Goal: Task Accomplishment & Management: Manage account settings

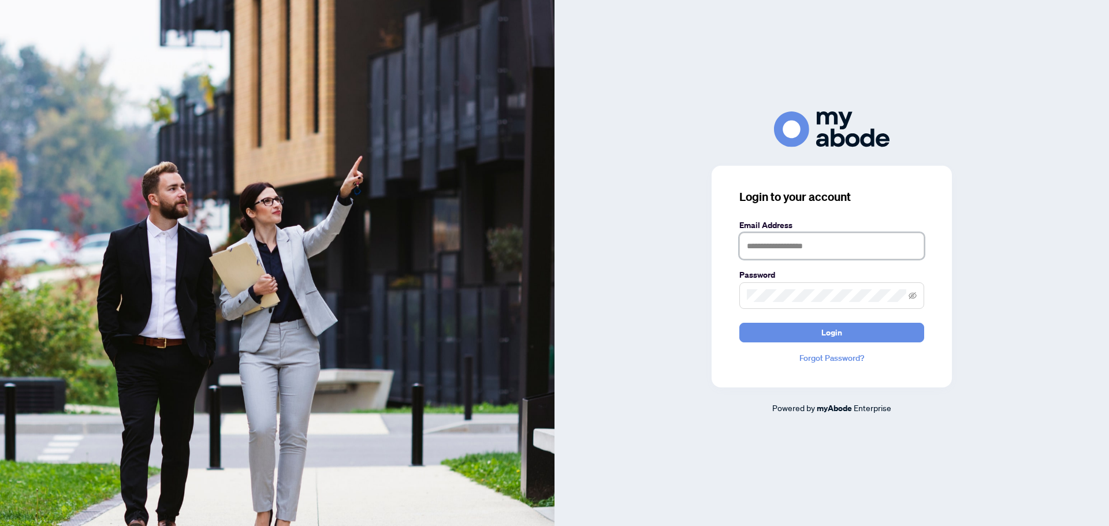
click at [826, 252] on input "text" at bounding box center [831, 246] width 185 height 27
type input "**********"
click at [739, 323] on button "Login" at bounding box center [831, 333] width 185 height 20
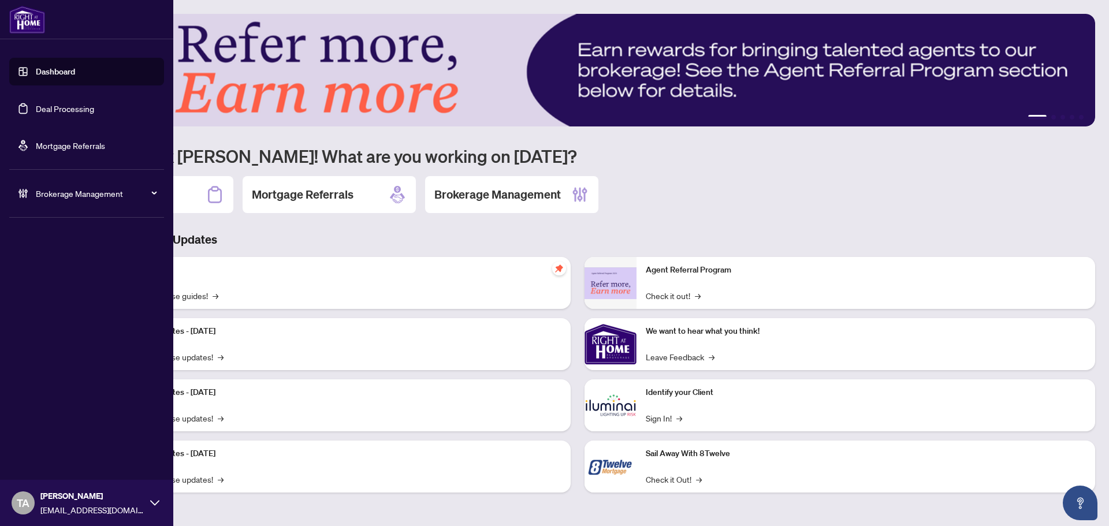
click at [60, 104] on link "Deal Processing" at bounding box center [65, 108] width 58 height 10
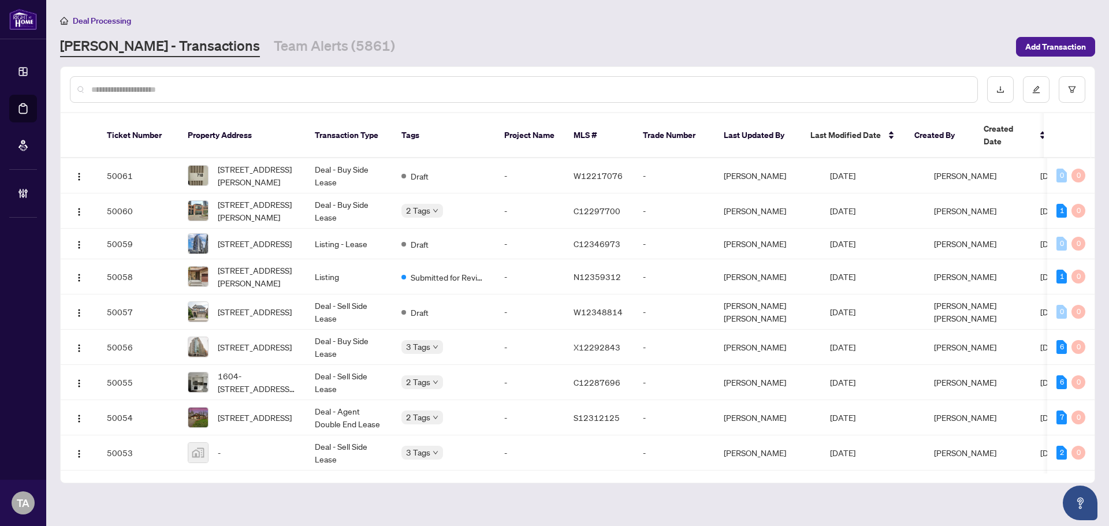
click at [244, 94] on input "text" at bounding box center [529, 89] width 877 height 13
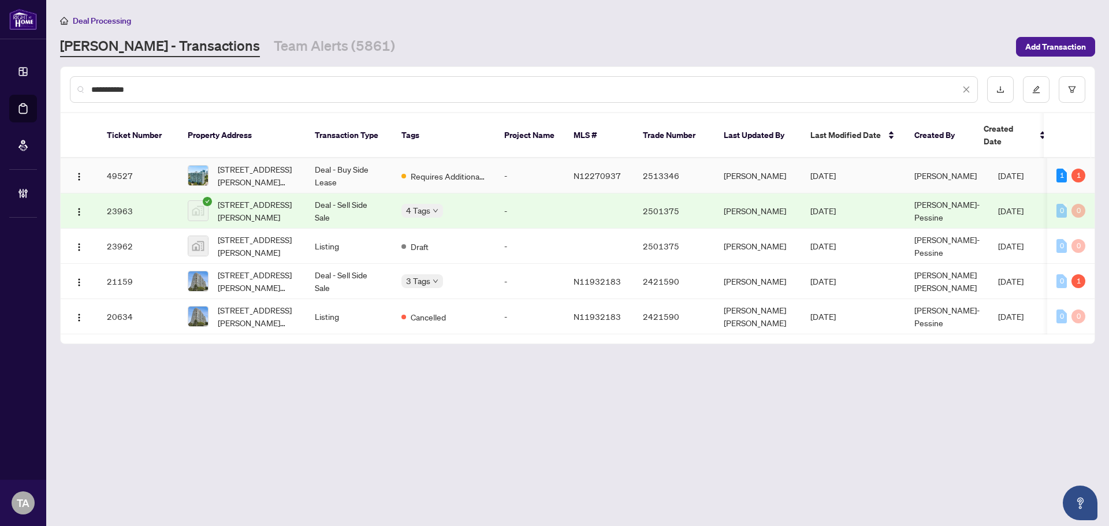
type input "**********"
click at [781, 160] on td "[PERSON_NAME]" at bounding box center [757, 175] width 87 height 35
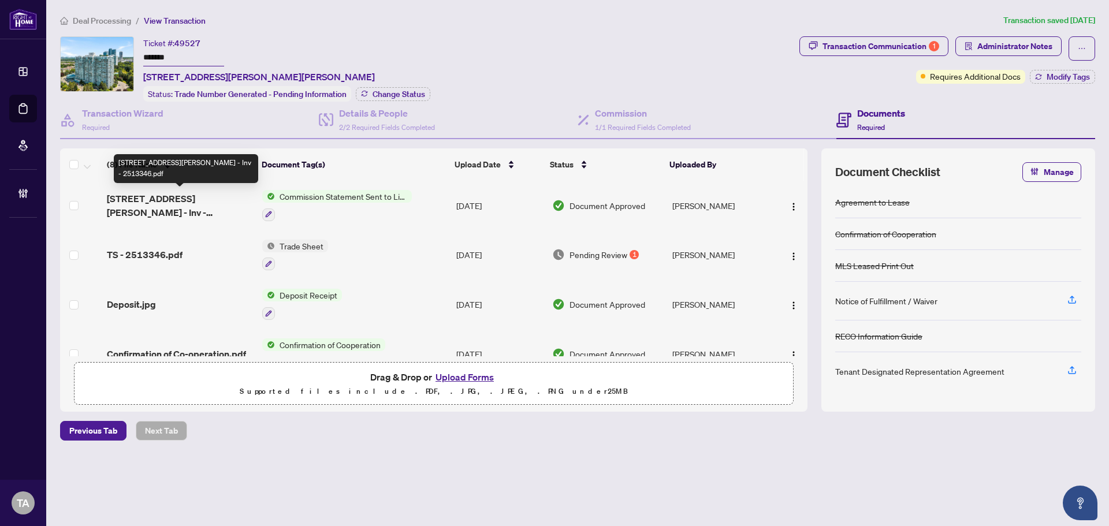
click at [140, 200] on span "[STREET_ADDRESS][PERSON_NAME] - Inv - 2513346.pdf" at bounding box center [180, 206] width 146 height 28
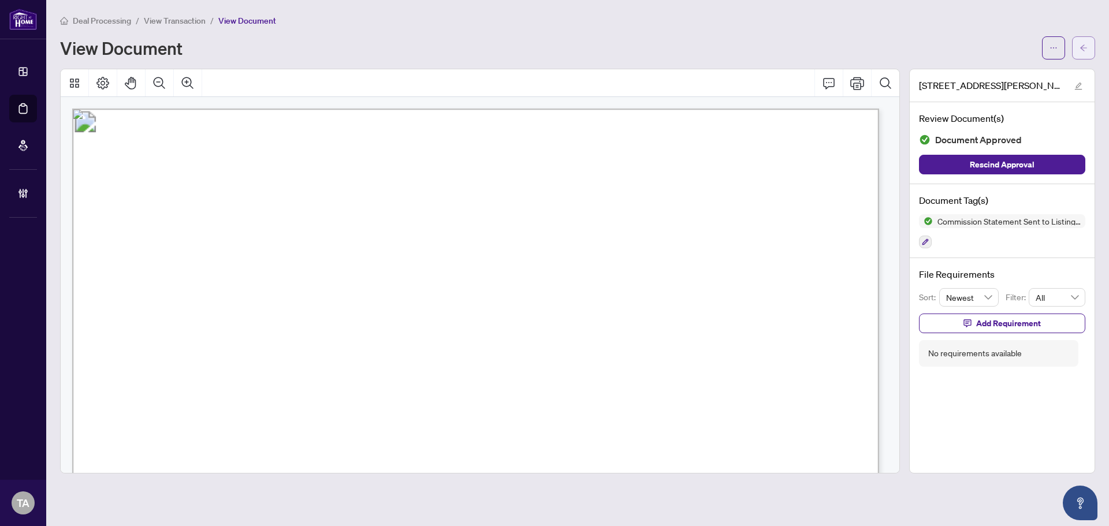
click at [1082, 47] on icon "arrow-left" at bounding box center [1084, 48] width 8 height 8
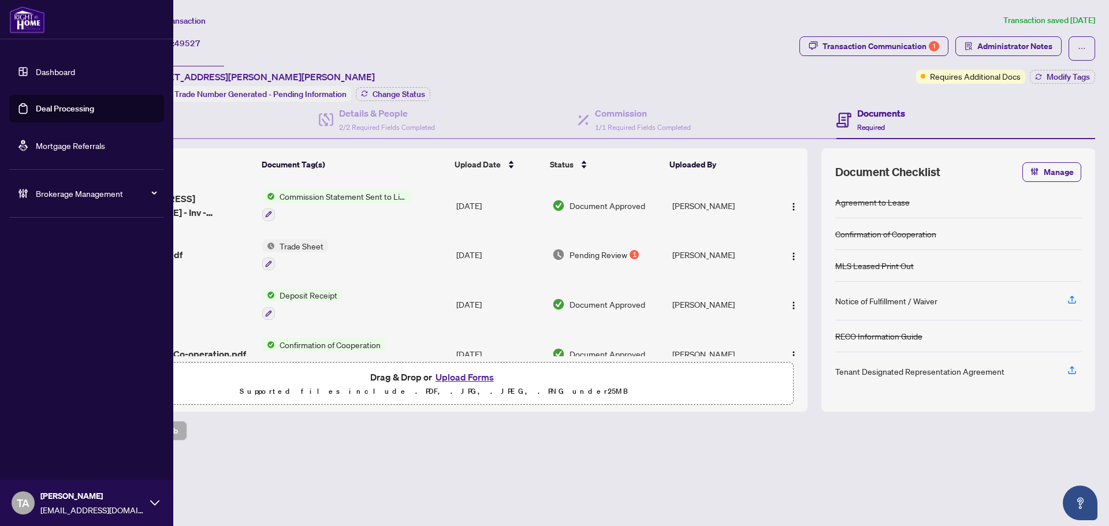
click at [63, 107] on link "Deal Processing" at bounding box center [65, 108] width 58 height 10
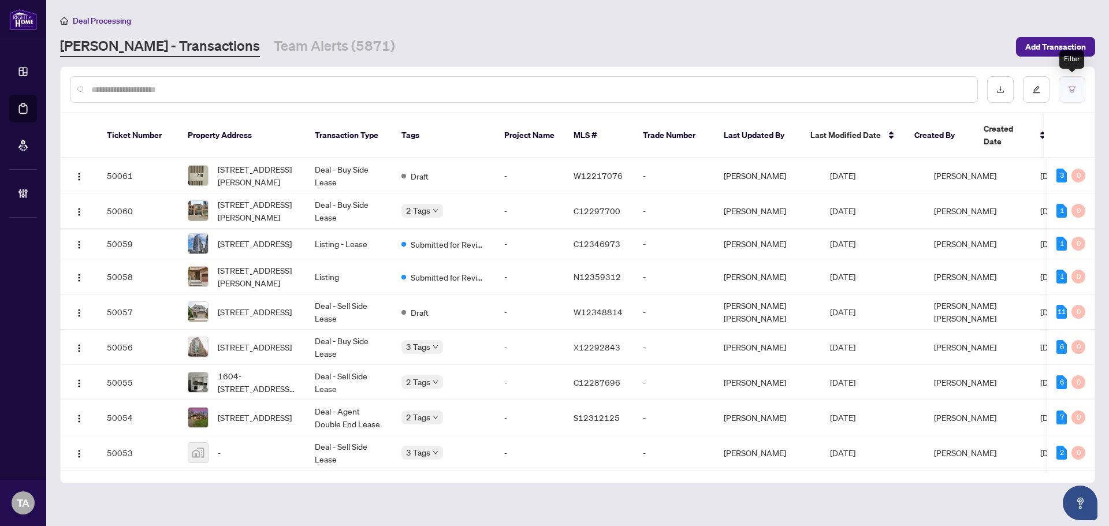
click at [1068, 92] on icon "filter" at bounding box center [1072, 89] width 8 height 8
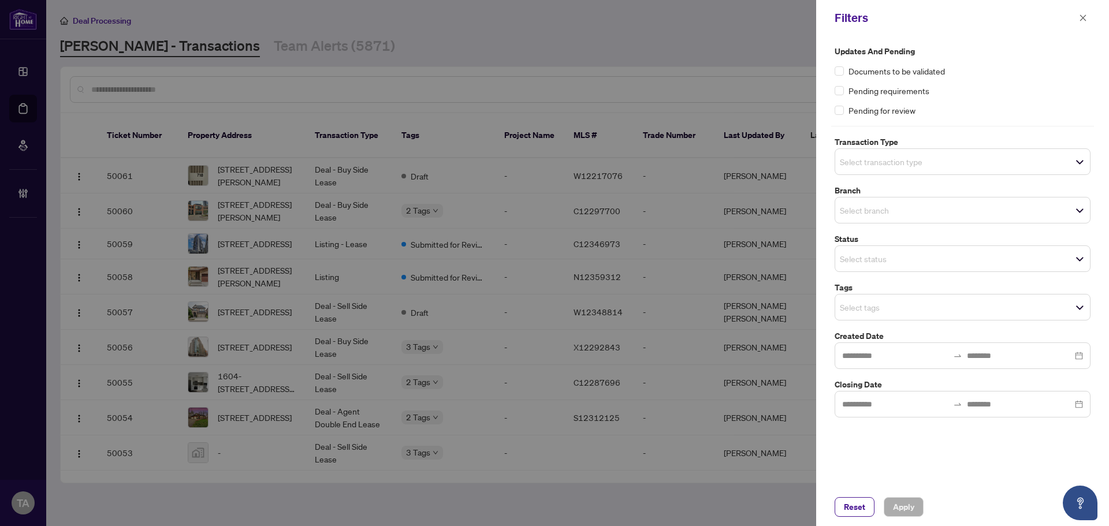
click at [1053, 168] on span "Select transaction type" at bounding box center [962, 162] width 255 height 16
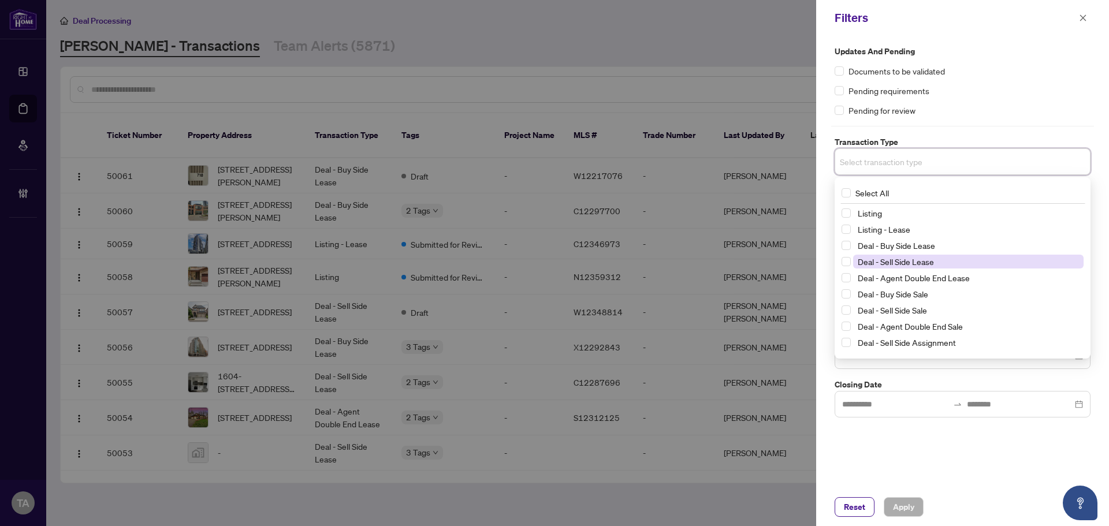
click at [932, 260] on span "Deal - Sell Side Lease" at bounding box center [896, 261] width 76 height 10
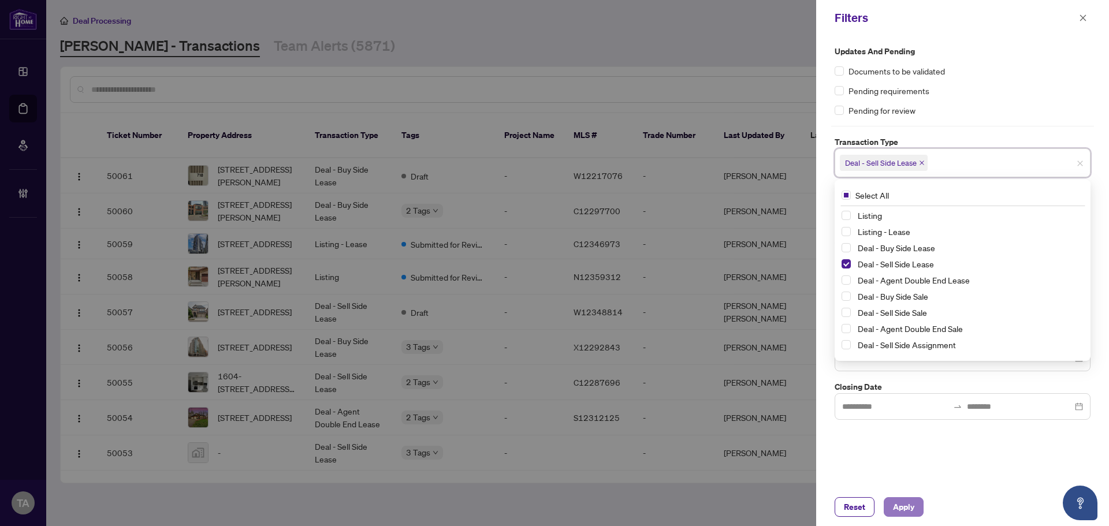
click at [905, 513] on span "Apply" at bounding box center [903, 507] width 21 height 18
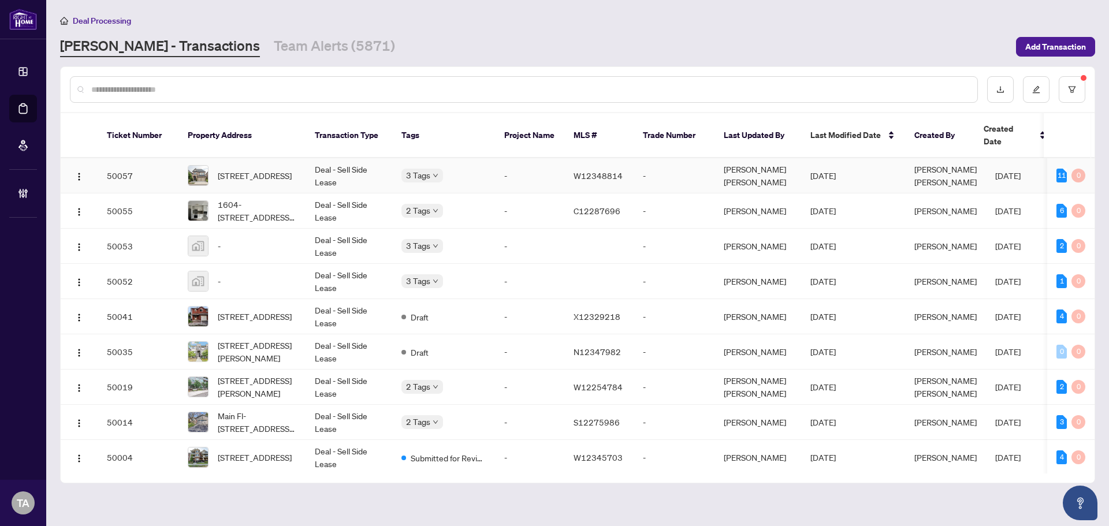
click at [755, 163] on td "[PERSON_NAME] [PERSON_NAME]" at bounding box center [757, 175] width 87 height 35
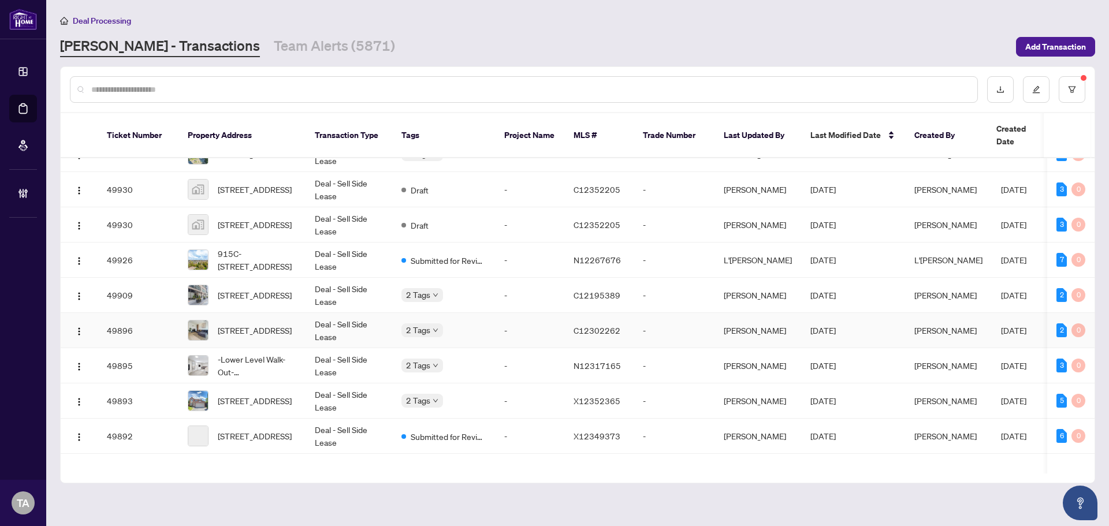
scroll to position [674, 0]
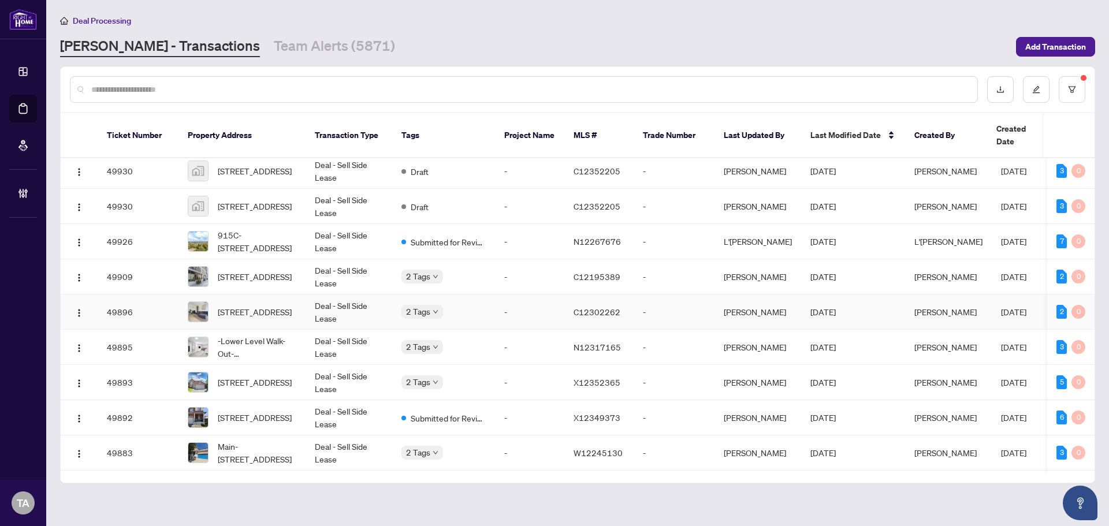
click at [760, 301] on td "[PERSON_NAME]" at bounding box center [757, 312] width 87 height 35
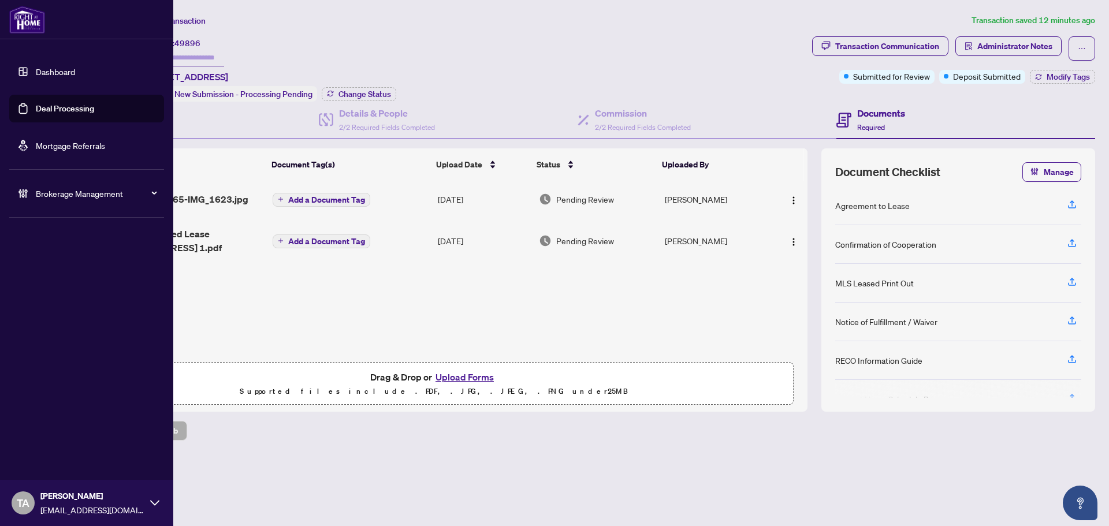
drag, startPoint x: 68, startPoint y: 106, endPoint x: 102, endPoint y: 103, distance: 34.2
click at [68, 106] on link "Deal Processing" at bounding box center [65, 108] width 58 height 10
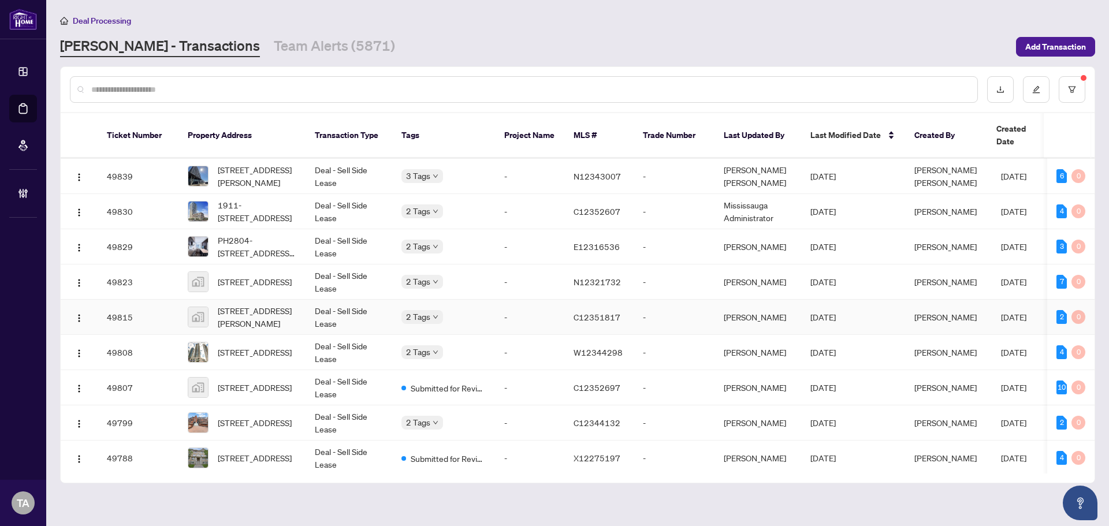
scroll to position [1297, 0]
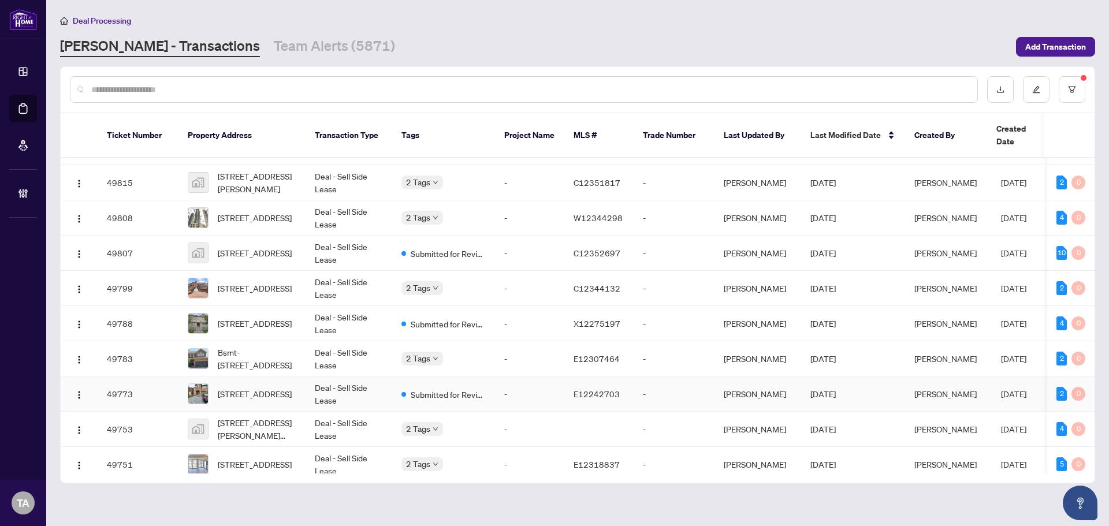
click at [761, 392] on td "[PERSON_NAME]" at bounding box center [757, 394] width 87 height 35
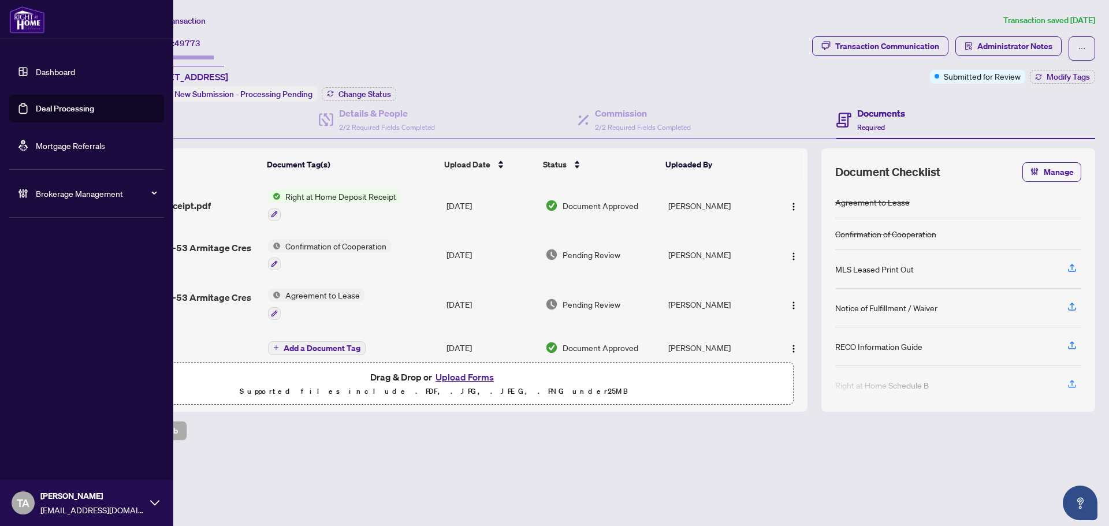
drag, startPoint x: 59, startPoint y: 109, endPoint x: 113, endPoint y: 107, distance: 53.7
click at [59, 109] on link "Deal Processing" at bounding box center [65, 108] width 58 height 10
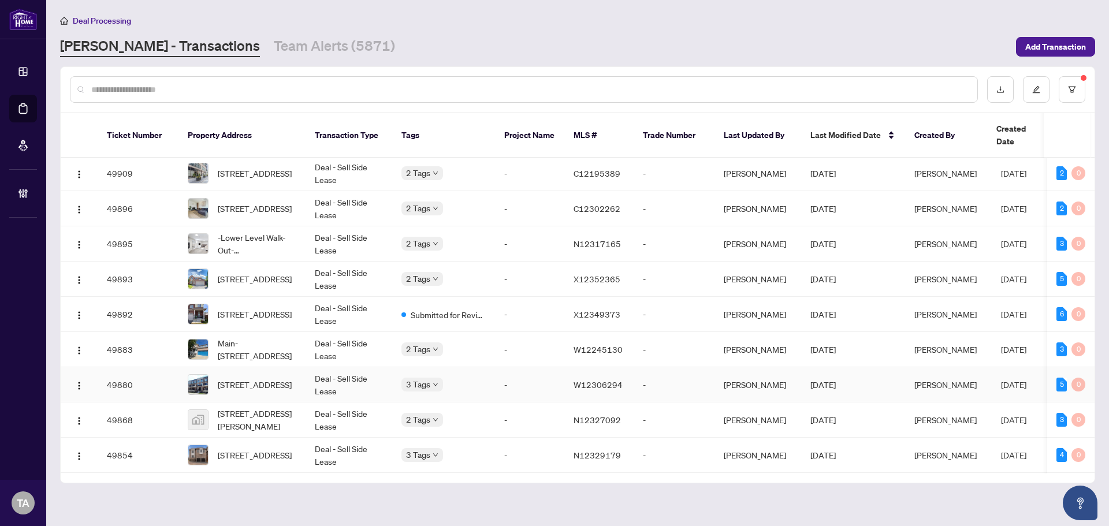
scroll to position [809, 0]
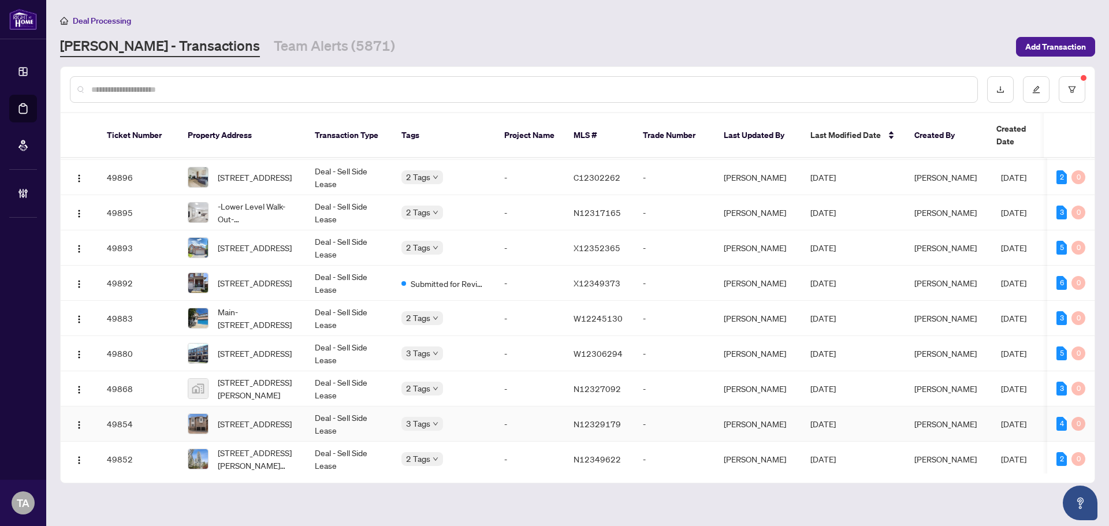
click at [773, 409] on td "[PERSON_NAME]" at bounding box center [757, 424] width 87 height 35
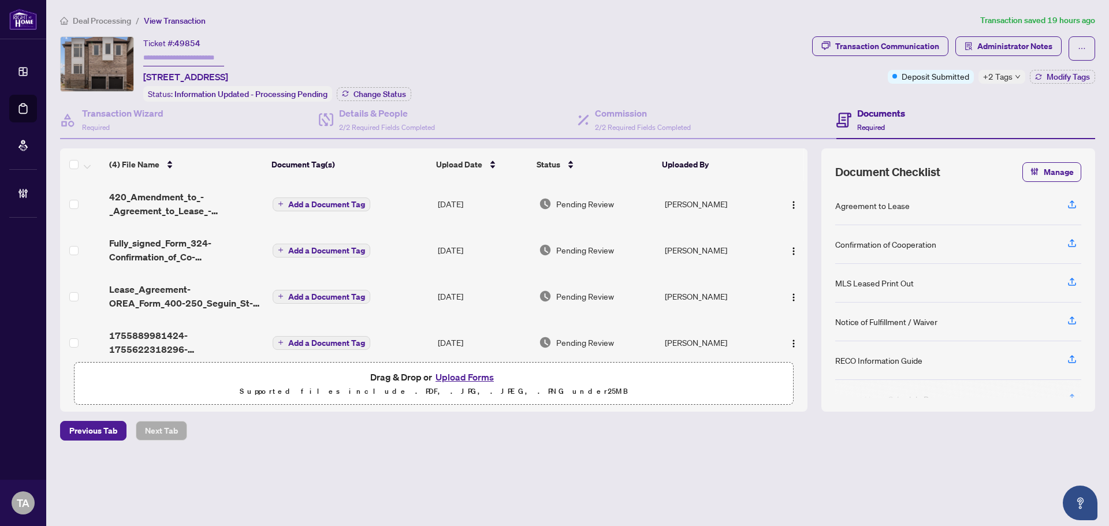
scroll to position [13, 0]
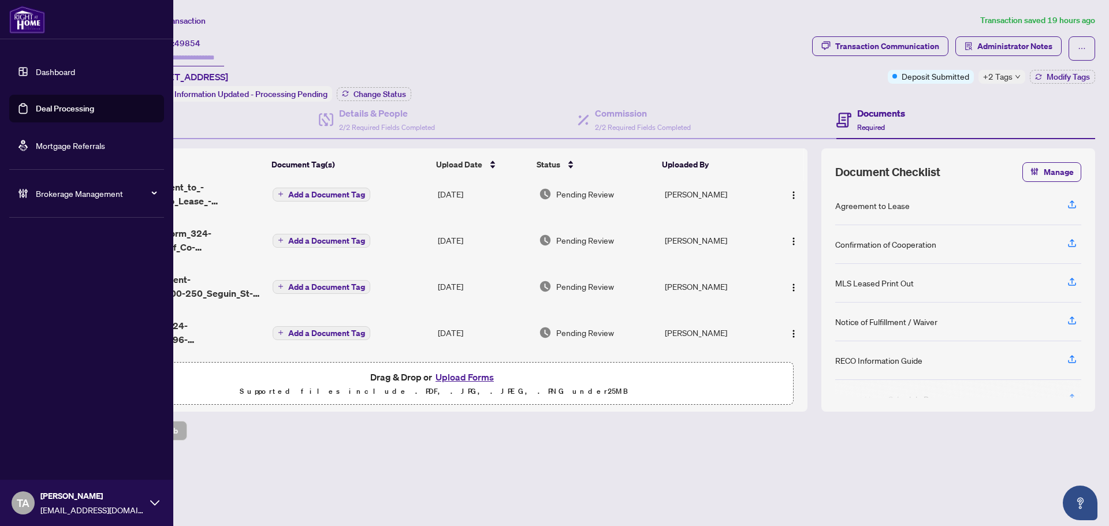
click at [51, 105] on link "Deal Processing" at bounding box center [65, 108] width 58 height 10
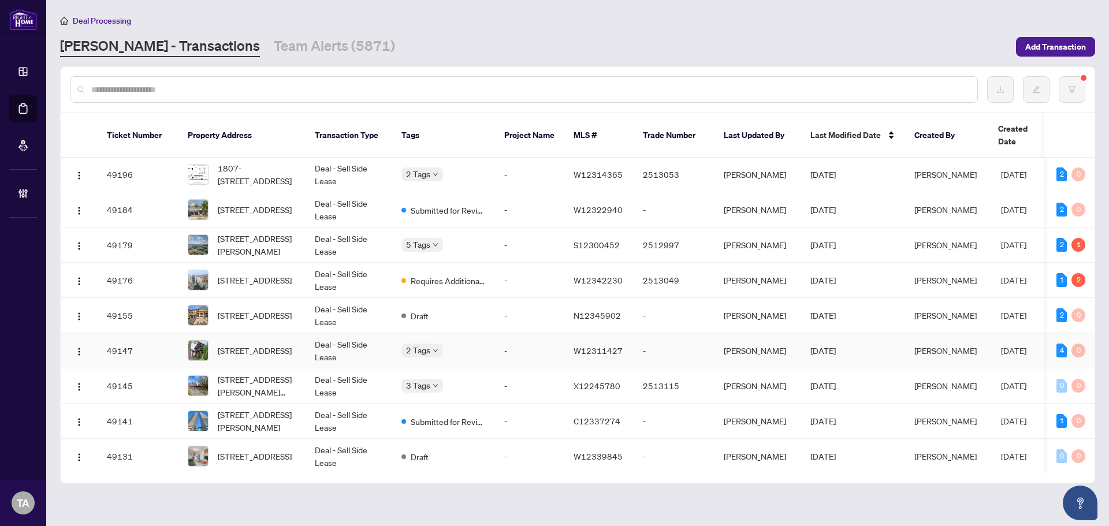
scroll to position [5248, 0]
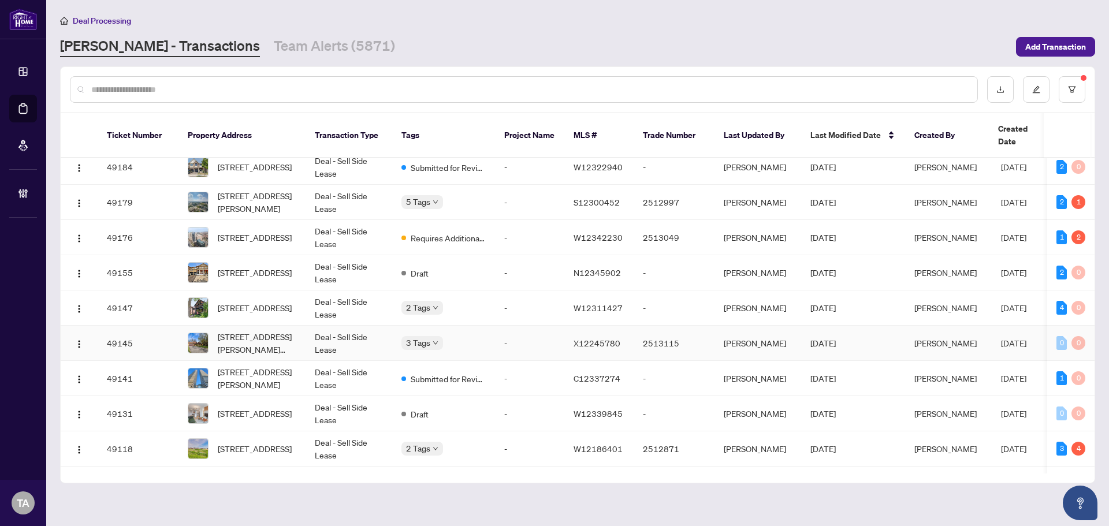
click at [754, 342] on td "[PERSON_NAME]" at bounding box center [757, 343] width 87 height 35
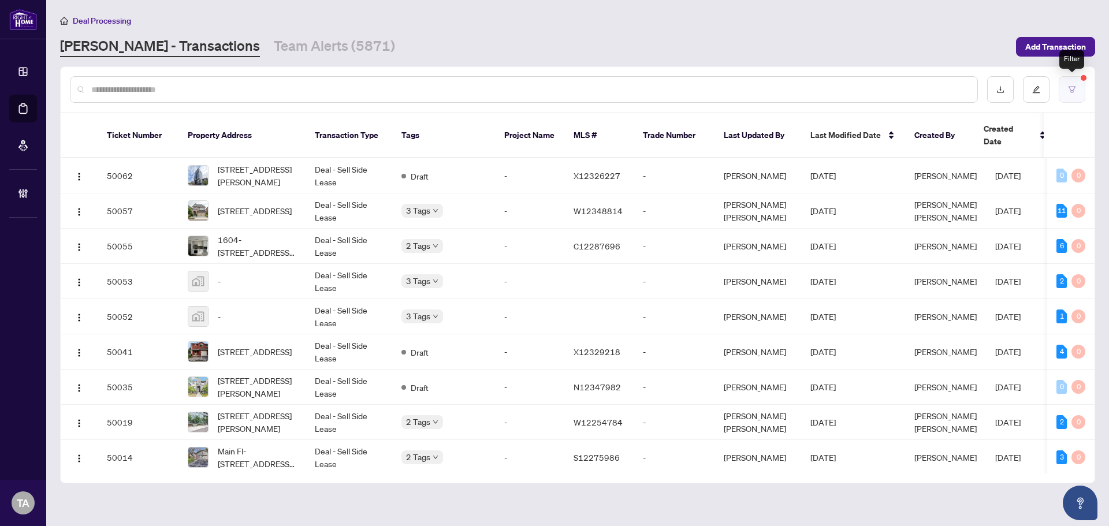
click at [1076, 97] on button "button" at bounding box center [1072, 89] width 27 height 27
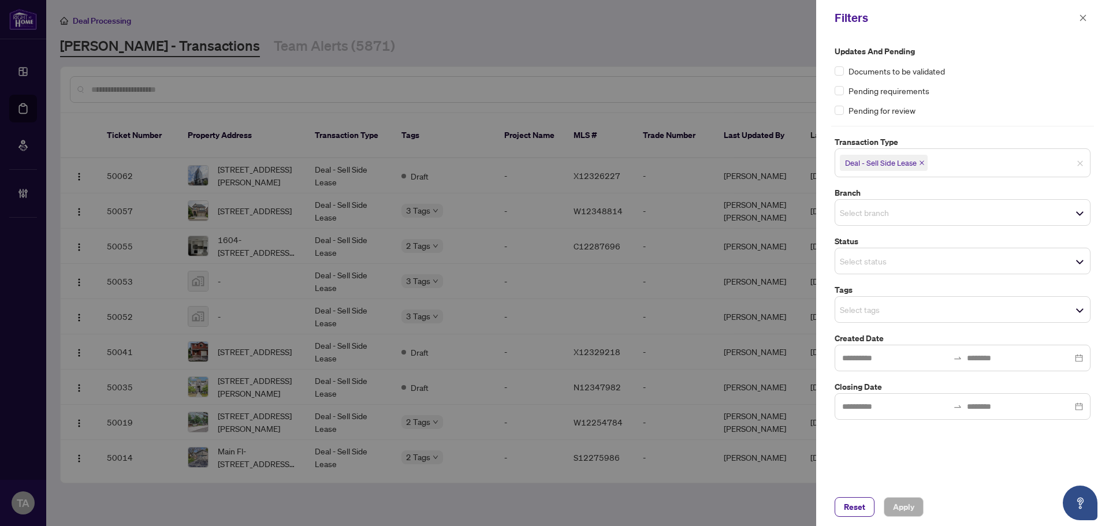
drag, startPoint x: 1085, startPoint y: 265, endPoint x: 1078, endPoint y: 258, distance: 10.2
click at [1085, 265] on span "Select status" at bounding box center [962, 261] width 255 height 16
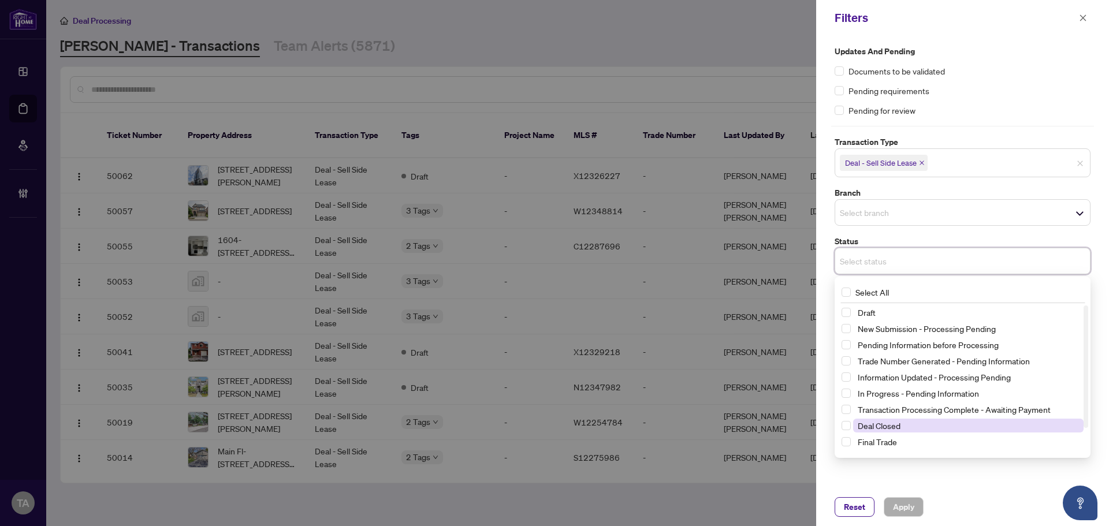
click at [878, 428] on span "Deal Closed" at bounding box center [879, 425] width 43 height 10
click at [909, 507] on span "Apply" at bounding box center [903, 507] width 21 height 18
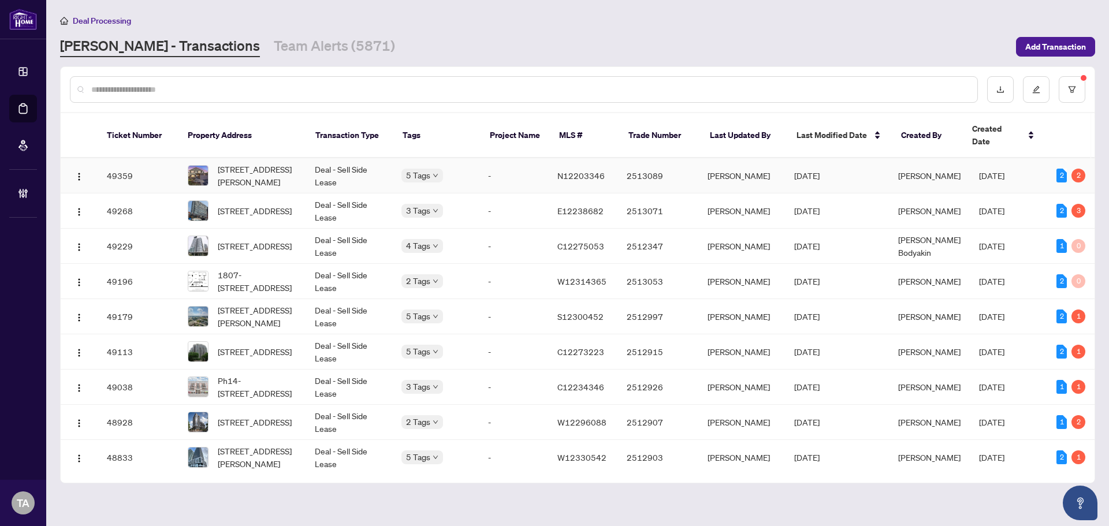
click at [815, 170] on span "[DATE]" at bounding box center [806, 175] width 25 height 10
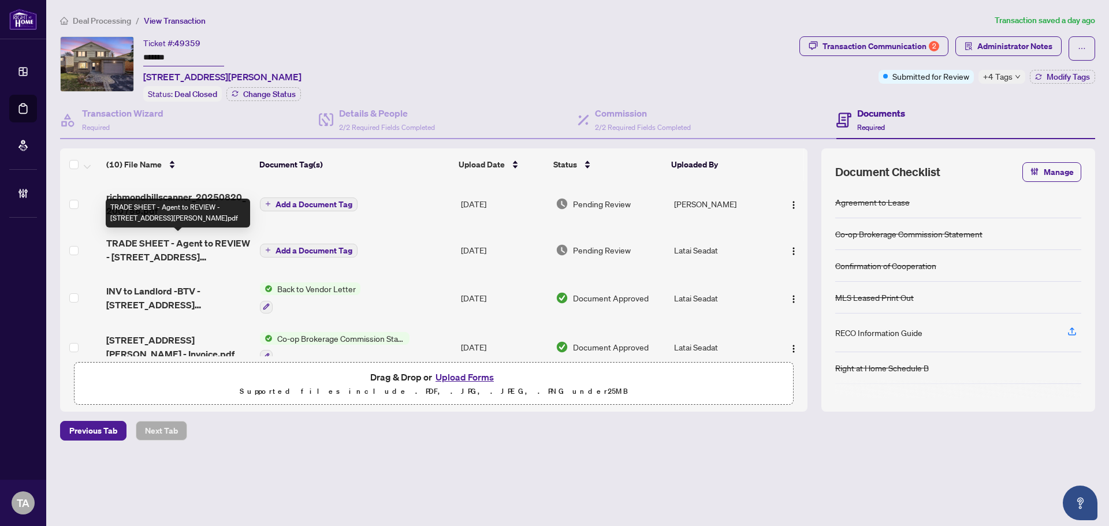
click at [207, 244] on span "TRADE SHEET - Agent to REVIEW - [STREET_ADDRESS][PERSON_NAME]pdf" at bounding box center [178, 250] width 144 height 28
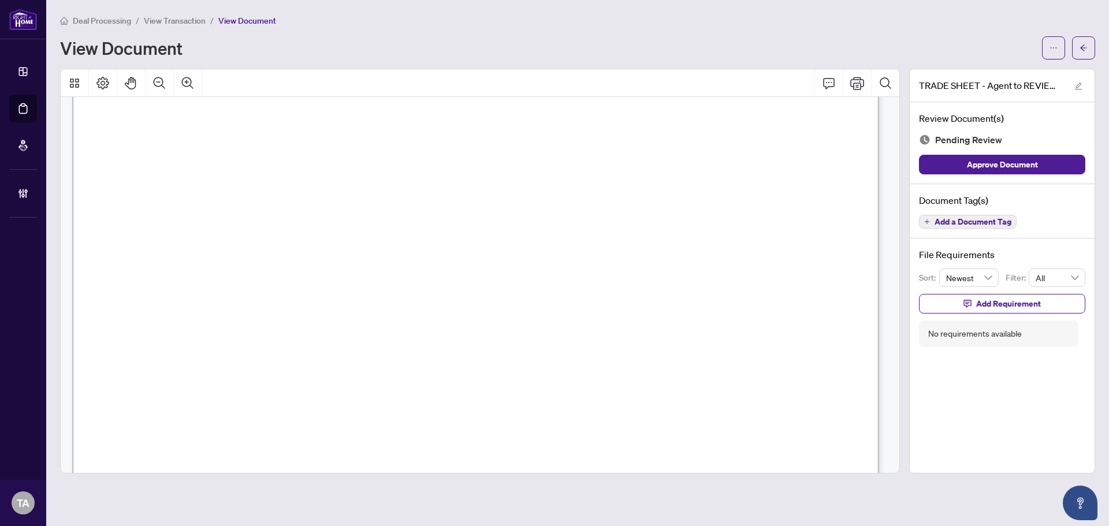
scroll to position [270, 0]
click at [1082, 45] on icon "arrow-left" at bounding box center [1084, 48] width 8 height 8
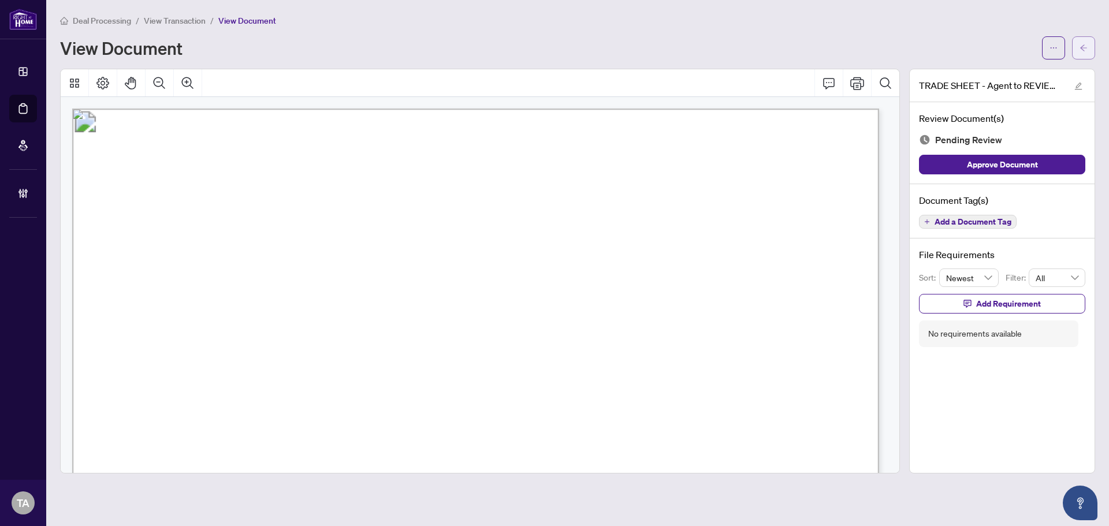
click at [1080, 42] on span "button" at bounding box center [1084, 48] width 8 height 18
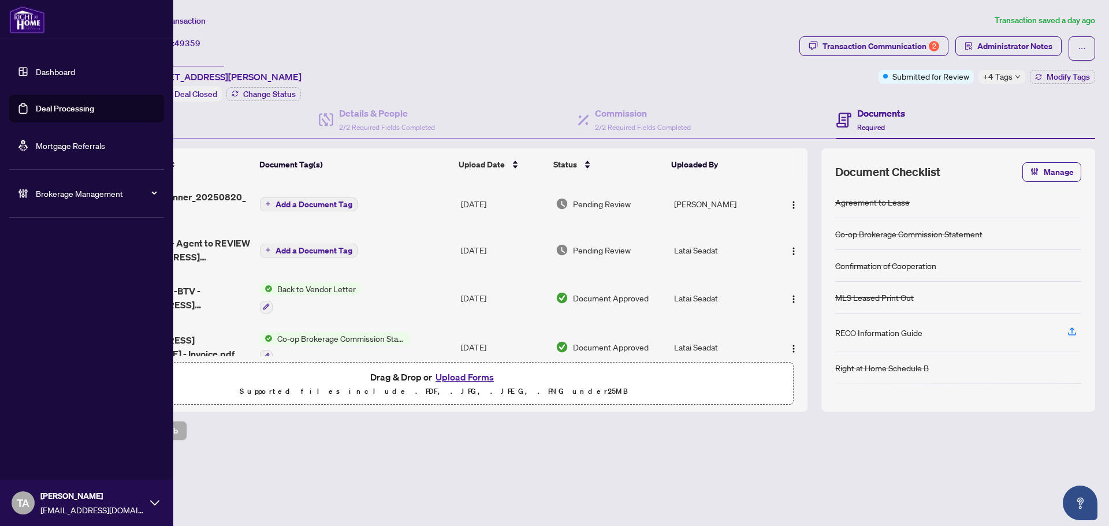
click at [67, 106] on link "Deal Processing" at bounding box center [65, 108] width 58 height 10
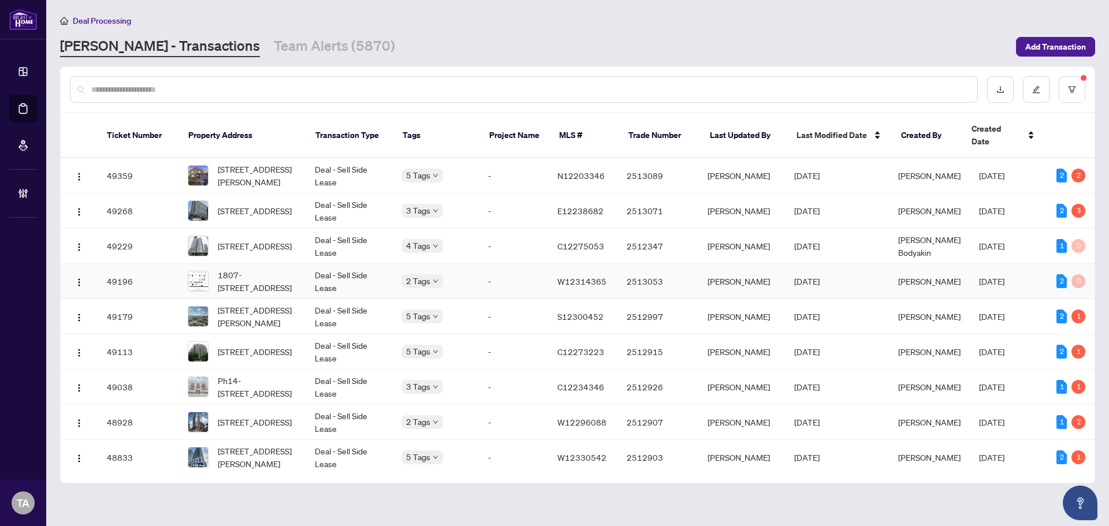
click at [653, 271] on td "2513053" at bounding box center [657, 281] width 81 height 35
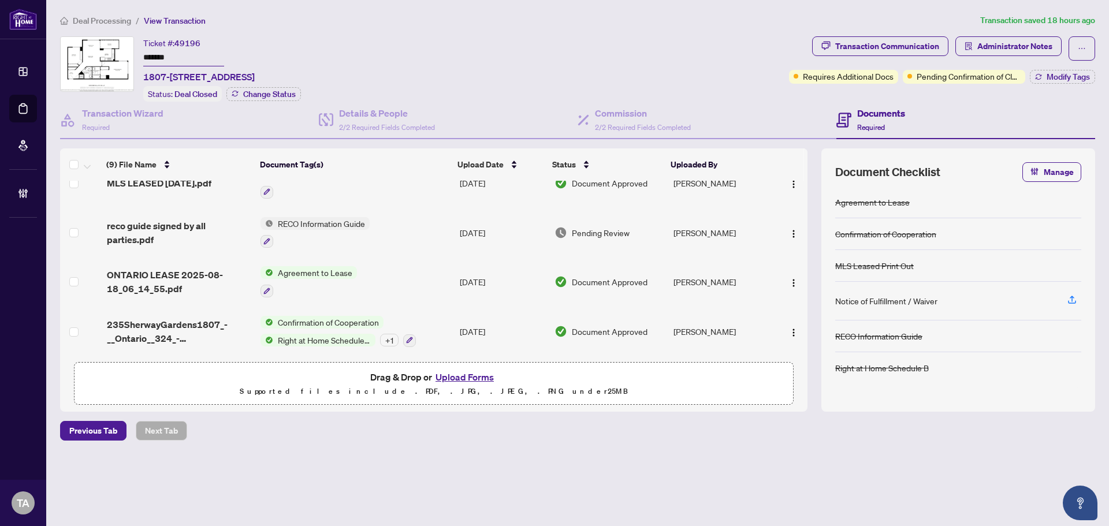
scroll to position [271, 0]
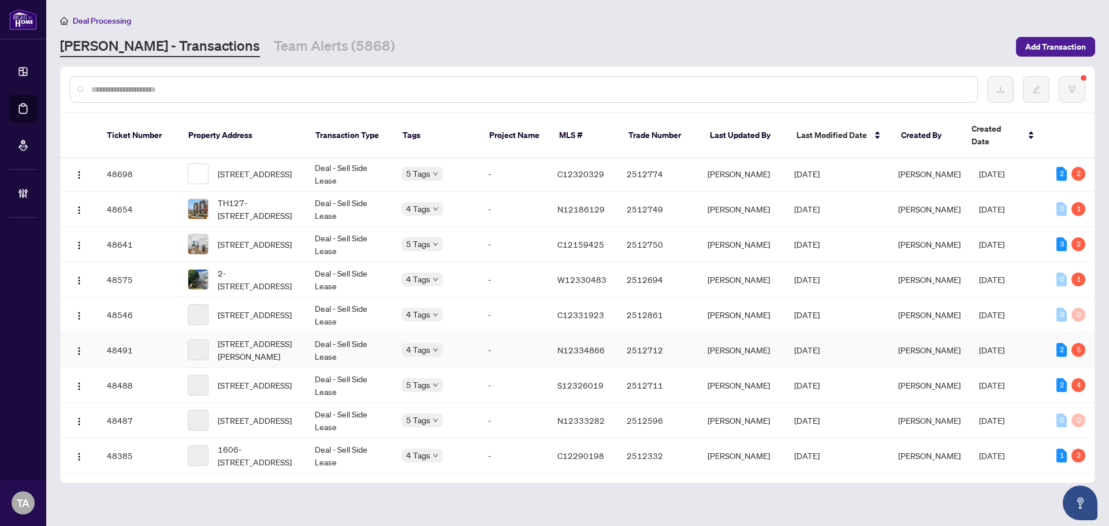
scroll to position [293, 0]
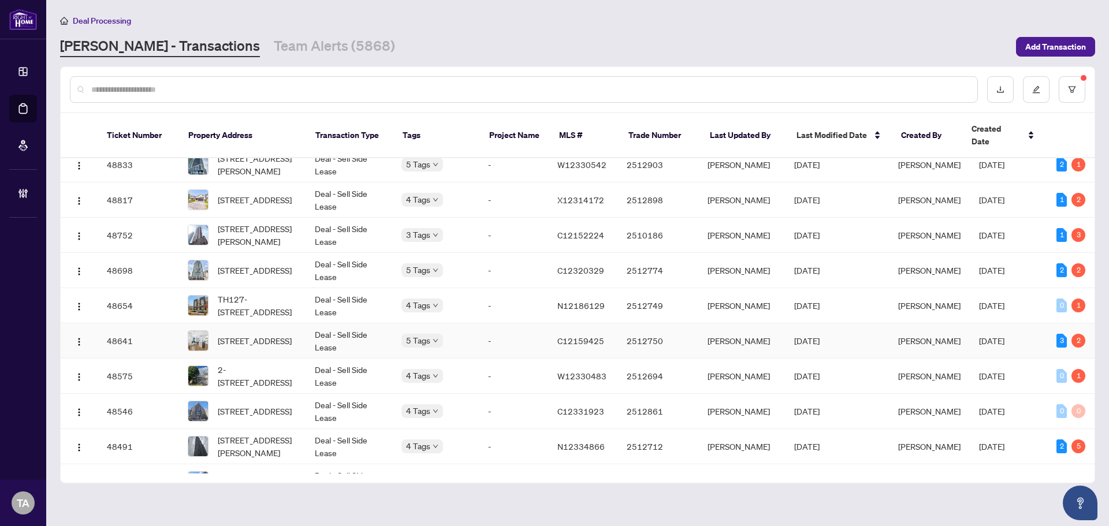
click at [724, 327] on td "[PERSON_NAME]" at bounding box center [741, 340] width 87 height 35
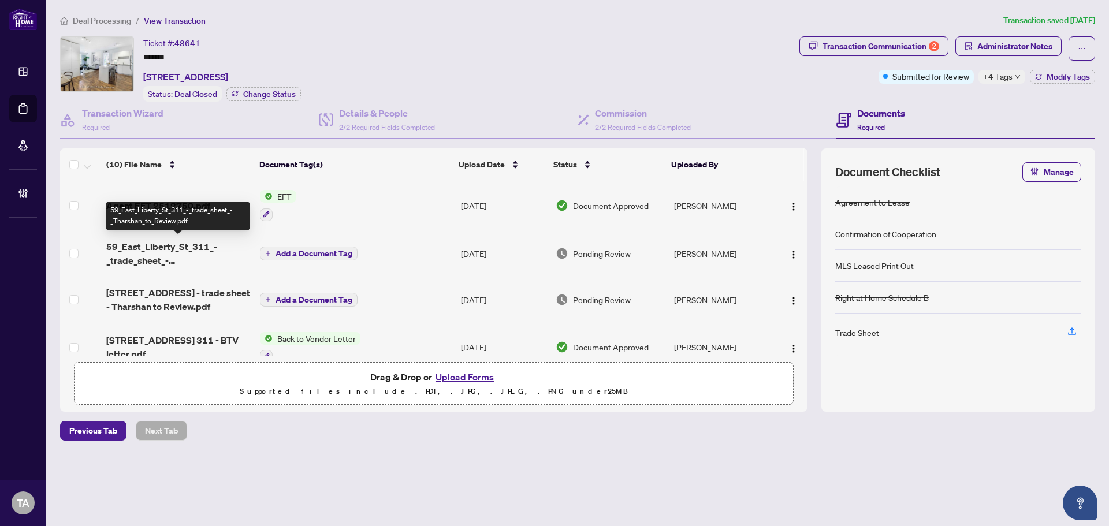
click at [170, 245] on span "59_East_Liberty_St_311_-_trade_sheet_-_Tharshan_to_Review.pdf" at bounding box center [178, 254] width 144 height 28
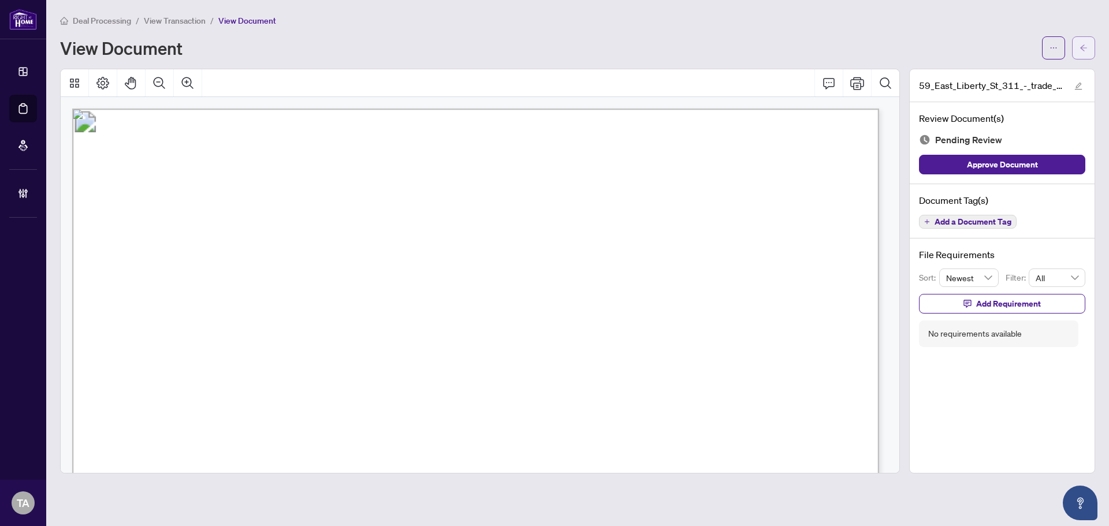
click at [1085, 49] on icon "arrow-left" at bounding box center [1084, 48] width 8 height 8
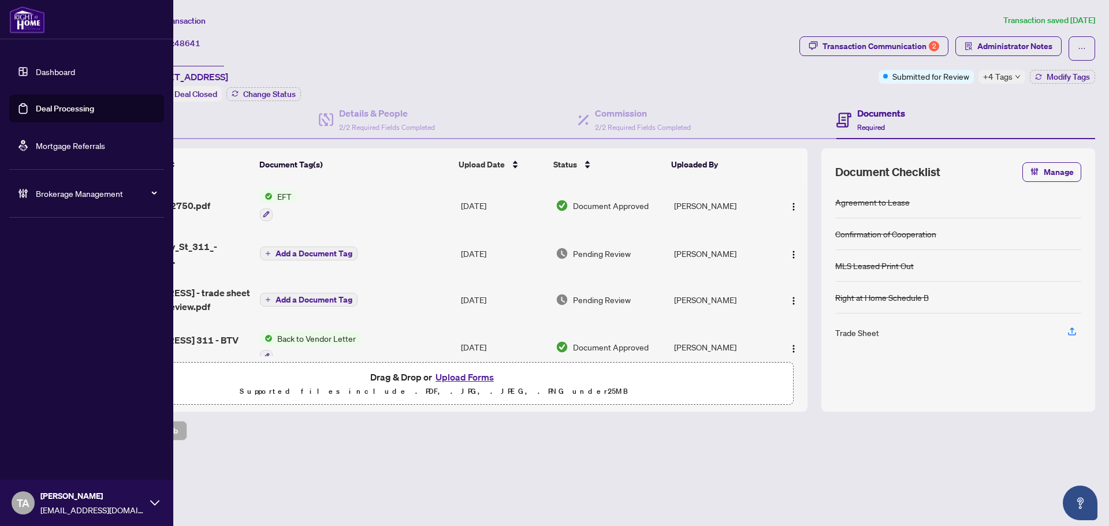
drag, startPoint x: 42, startPoint y: 65, endPoint x: 50, endPoint y: 62, distance: 8.0
click at [42, 66] on link "Dashboard" at bounding box center [55, 71] width 39 height 10
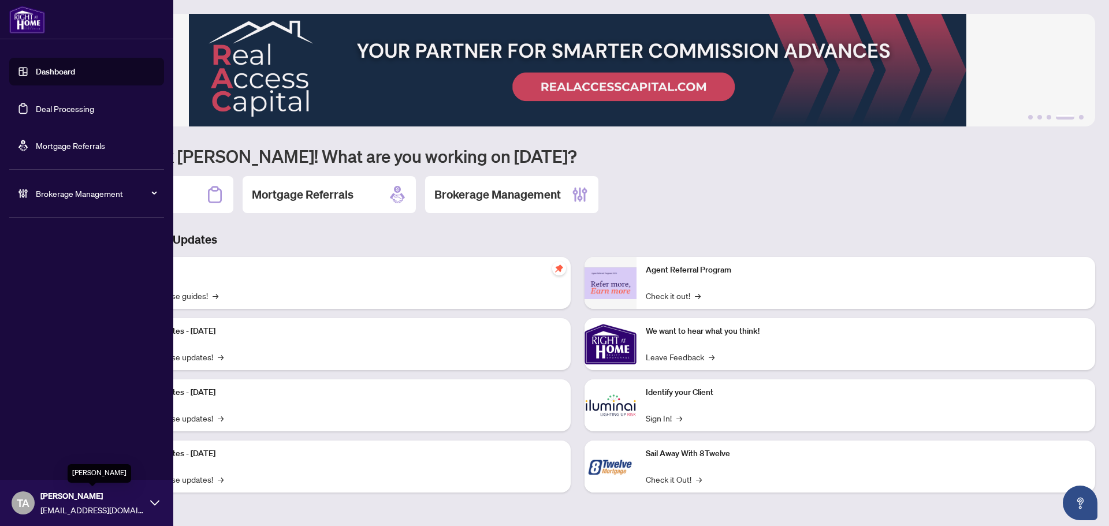
click at [91, 498] on span "[PERSON_NAME]" at bounding box center [92, 496] width 104 height 13
click at [47, 458] on span "Logout" at bounding box center [47, 458] width 26 height 18
